Goal: Information Seeking & Learning: Learn about a topic

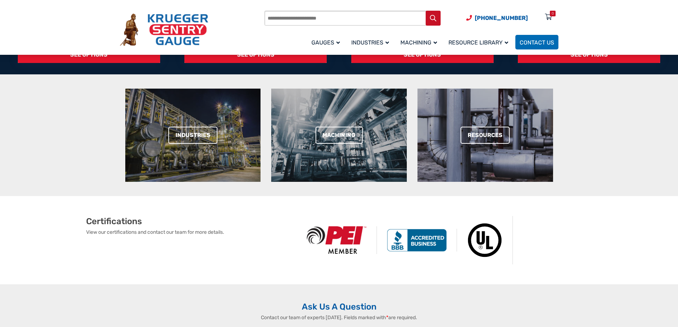
scroll to position [308, 0]
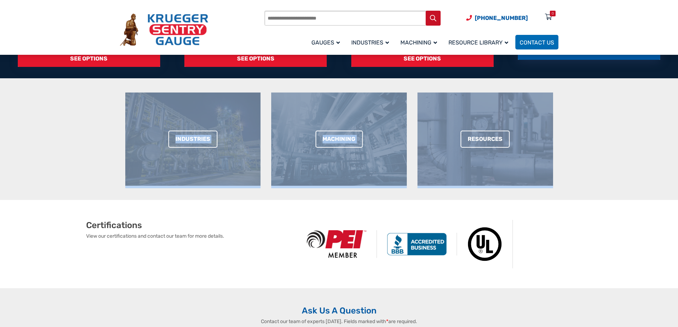
drag, startPoint x: 645, startPoint y: 99, endPoint x: 631, endPoint y: 55, distance: 45.7
click at [631, 55] on section "LIQUID LEVEL GAUGES A top-mounted mechanical gauge that monitors the level of l…" at bounding box center [339, 56] width 678 height 287
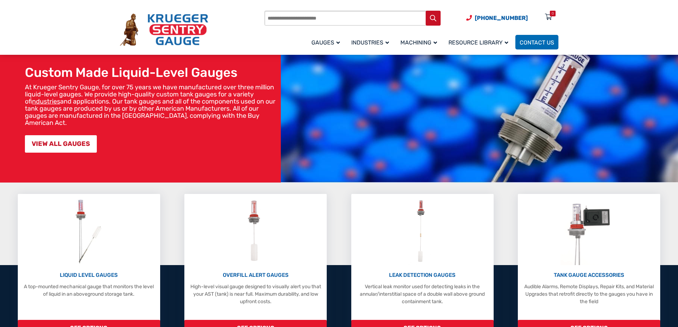
scroll to position [23, 0]
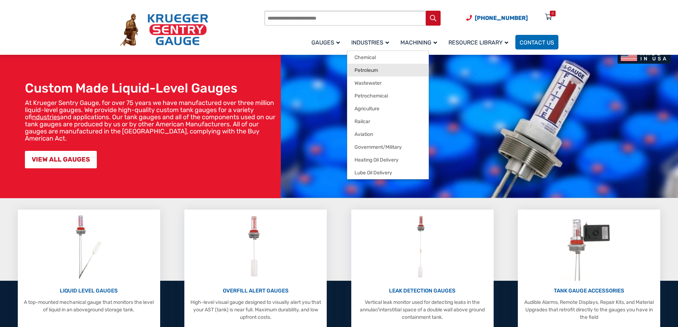
click at [368, 67] on span "Petroleum" at bounding box center [365, 70] width 23 height 6
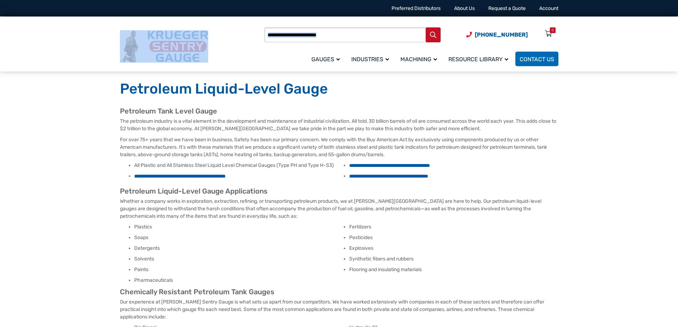
click at [677, 17] on header "[PHONE_NUMBER] Preferred Distributors About Us Request a Quote Account Products…" at bounding box center [339, 36] width 678 height 72
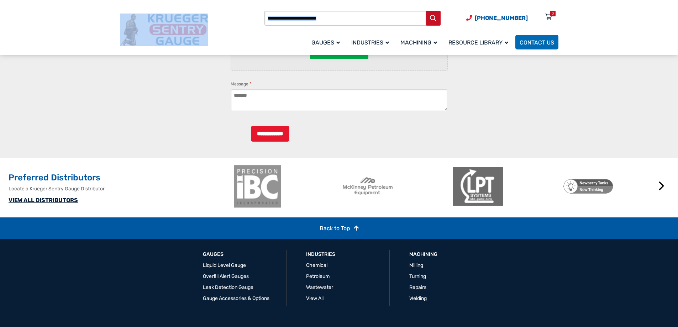
scroll to position [767, 0]
